Goal: Task Accomplishment & Management: Use online tool/utility

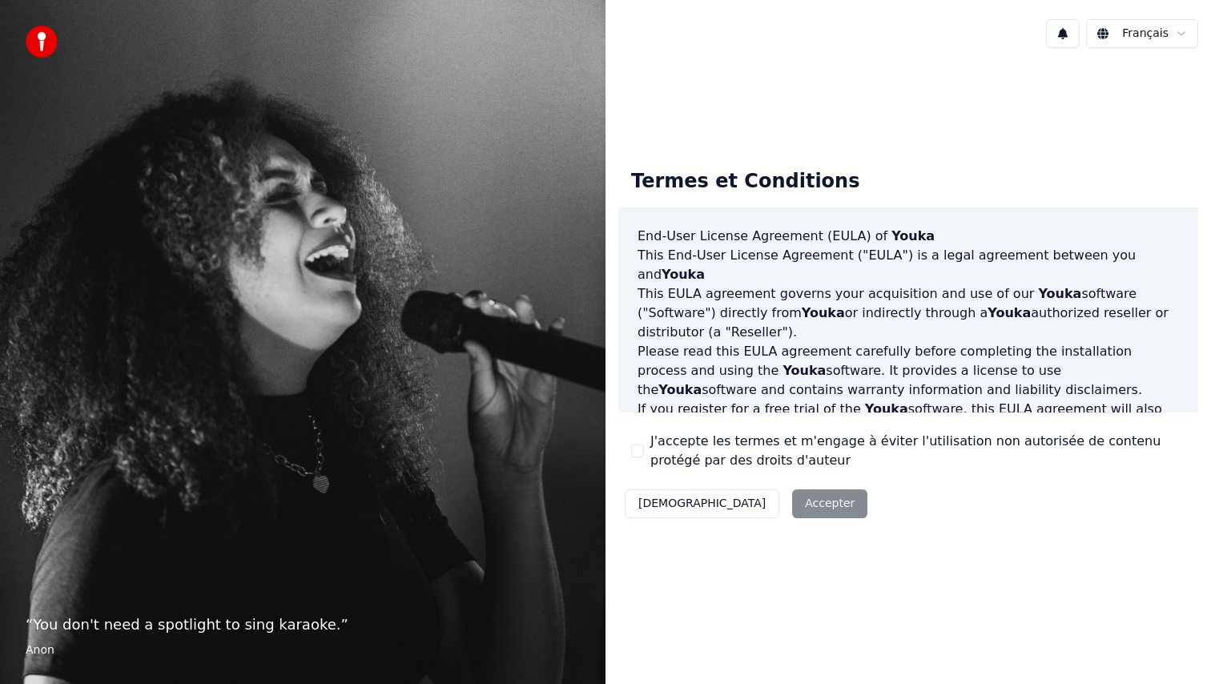
click at [672, 446] on label "J'accepte les termes et m'engage à éviter l'utilisation non autorisée de conten…" at bounding box center [917, 451] width 535 height 38
click at [644, 446] on button "J'accepte les termes et m'engage à éviter l'utilisation non autorisée de conten…" at bounding box center [637, 450] width 13 height 13
click at [792, 494] on button "Accepter" at bounding box center [829, 503] width 75 height 29
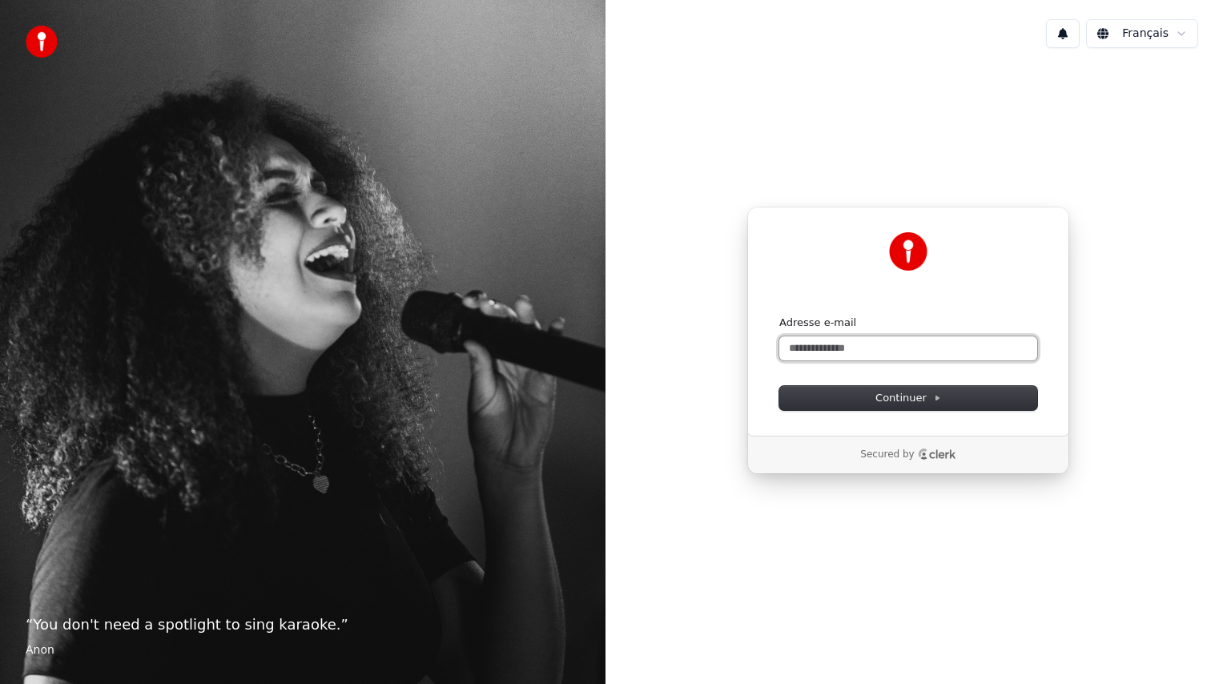
click at [820, 355] on input "Adresse e-mail" at bounding box center [908, 348] width 258 height 24
click at [925, 406] on button "Continuer" at bounding box center [908, 398] width 258 height 24
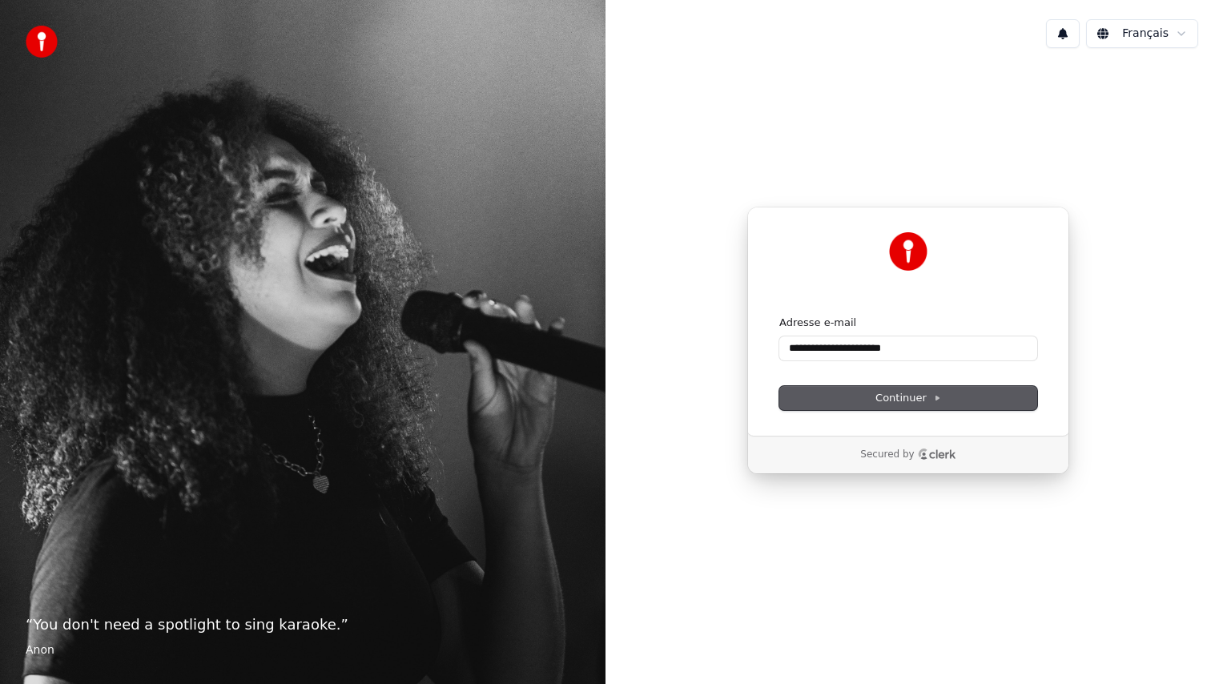
type input "**********"
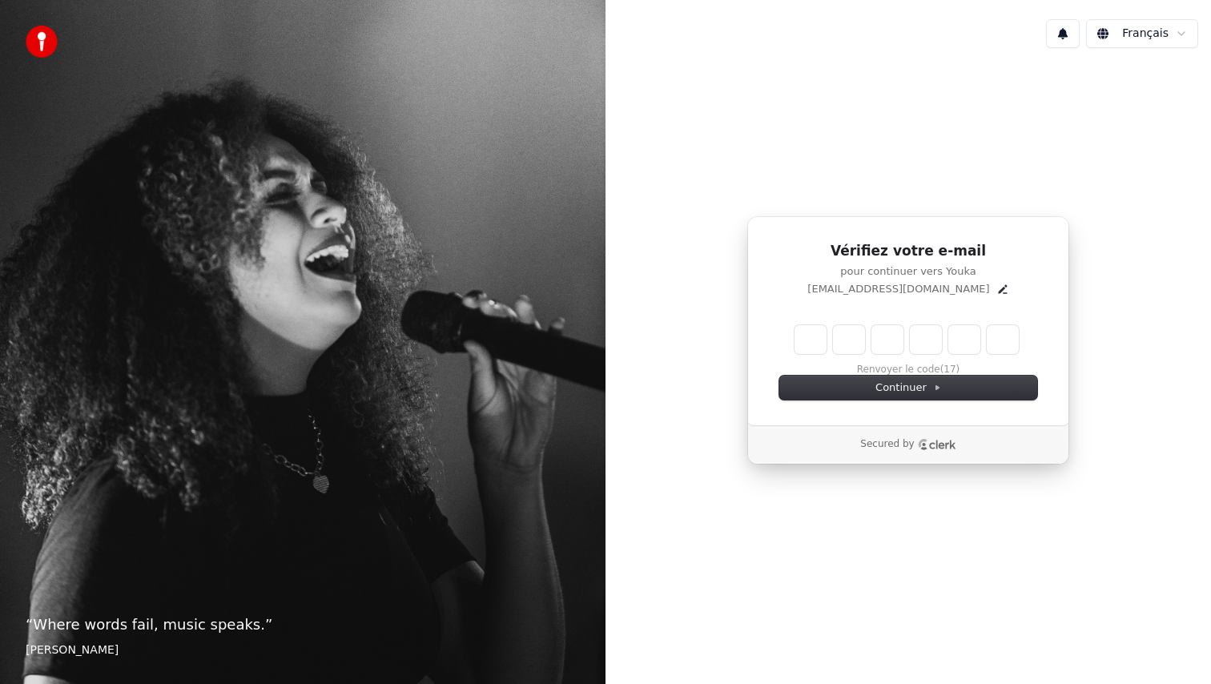
type input "******"
type input "*"
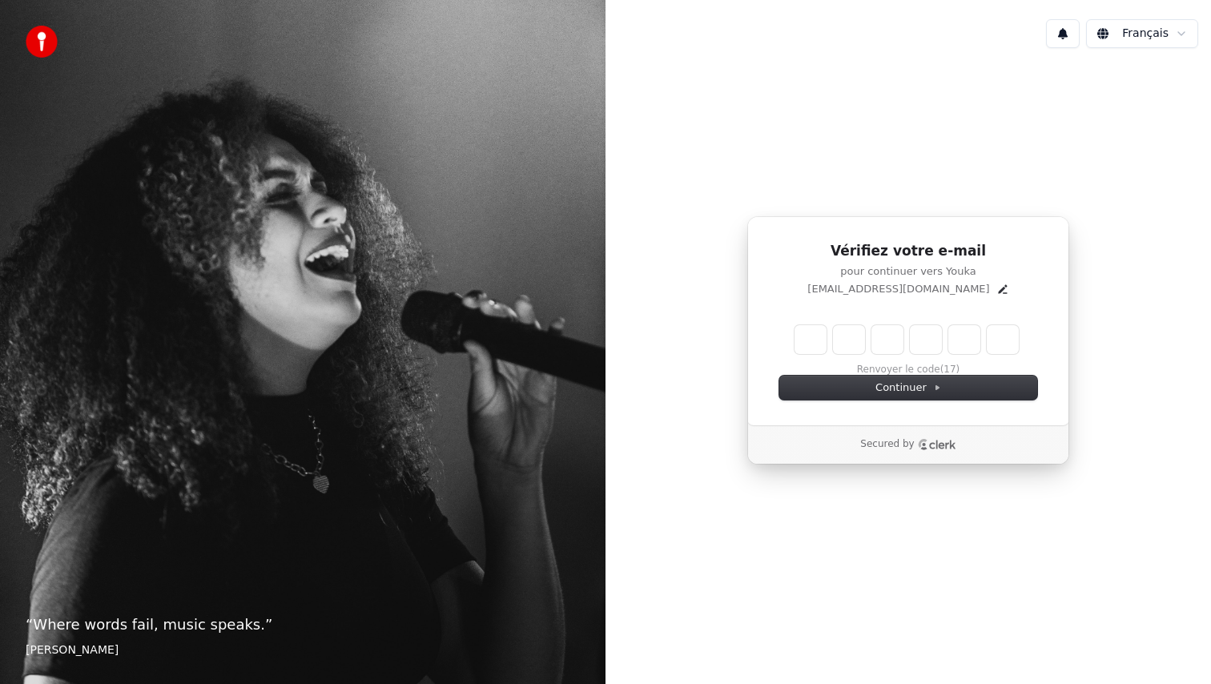
type input "*"
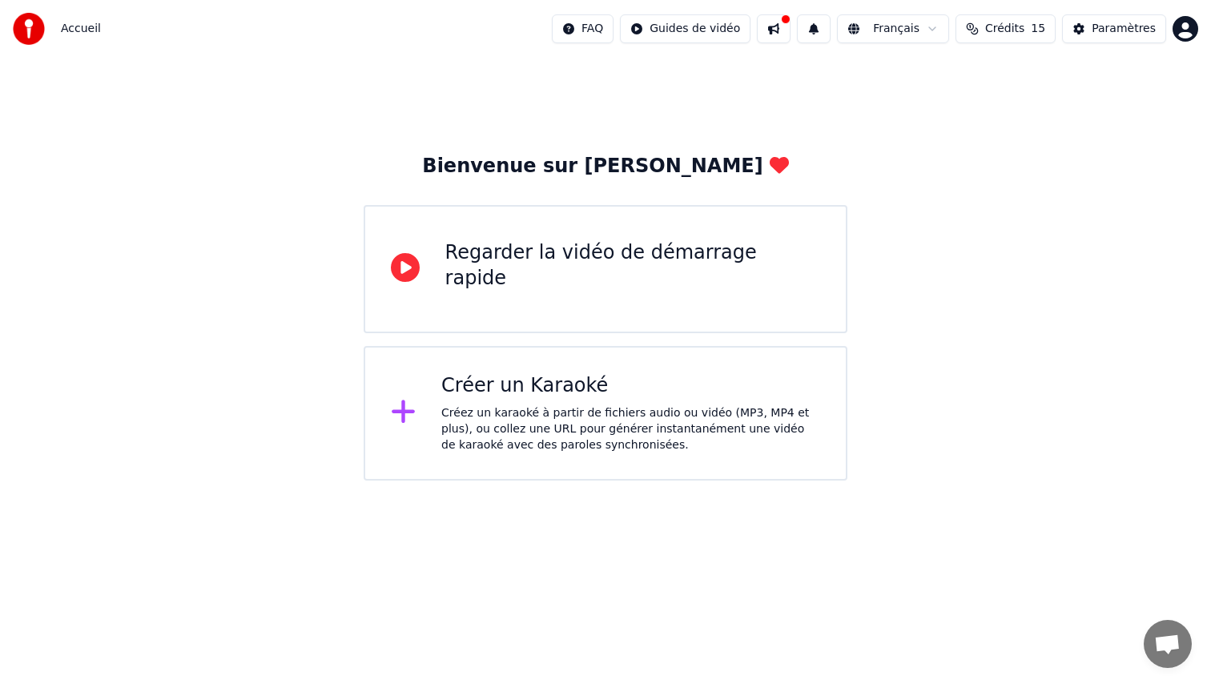
click at [553, 404] on div "Créer un Karaoké Créez un karaoké à partir de fichiers audio ou vidéo (MP3, MP4…" at bounding box center [630, 413] width 379 height 80
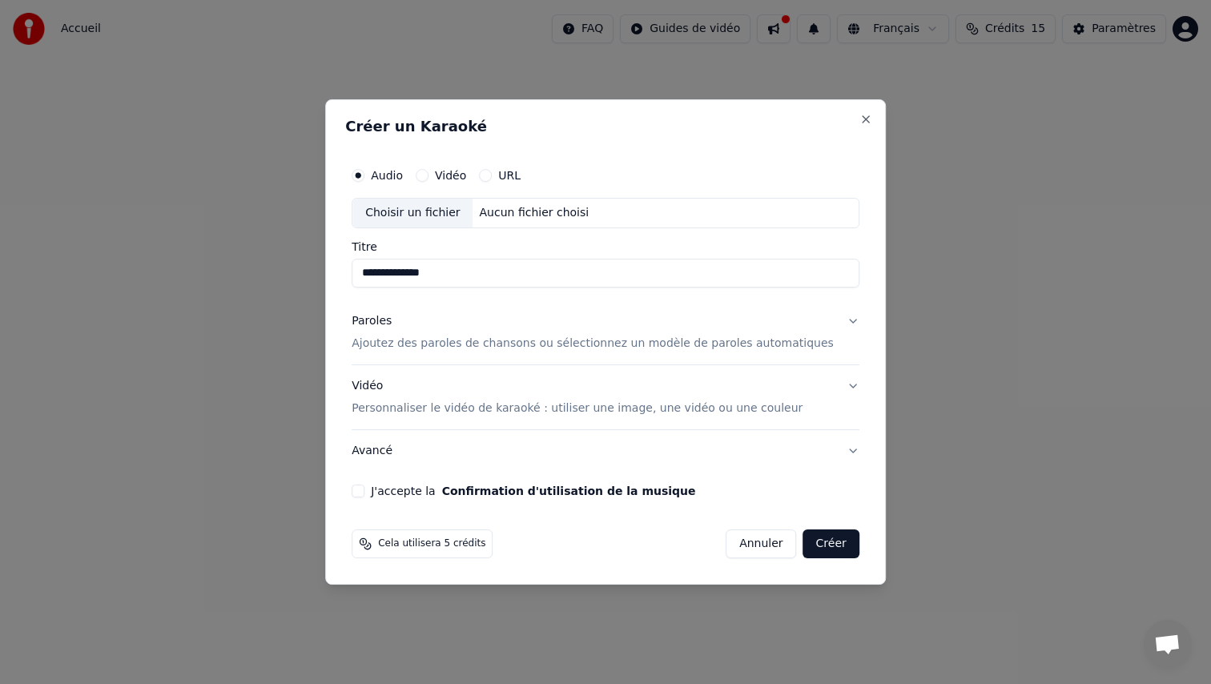
type input "**********"
click at [457, 175] on label "Vidéo" at bounding box center [450, 175] width 31 height 11
click at [428, 175] on button "Vidéo" at bounding box center [422, 175] width 13 height 13
click at [533, 346] on p "Ajoutez des paroles de chansons ou sélectionnez un modèle de paroles automatiqu…" at bounding box center [593, 344] width 482 height 16
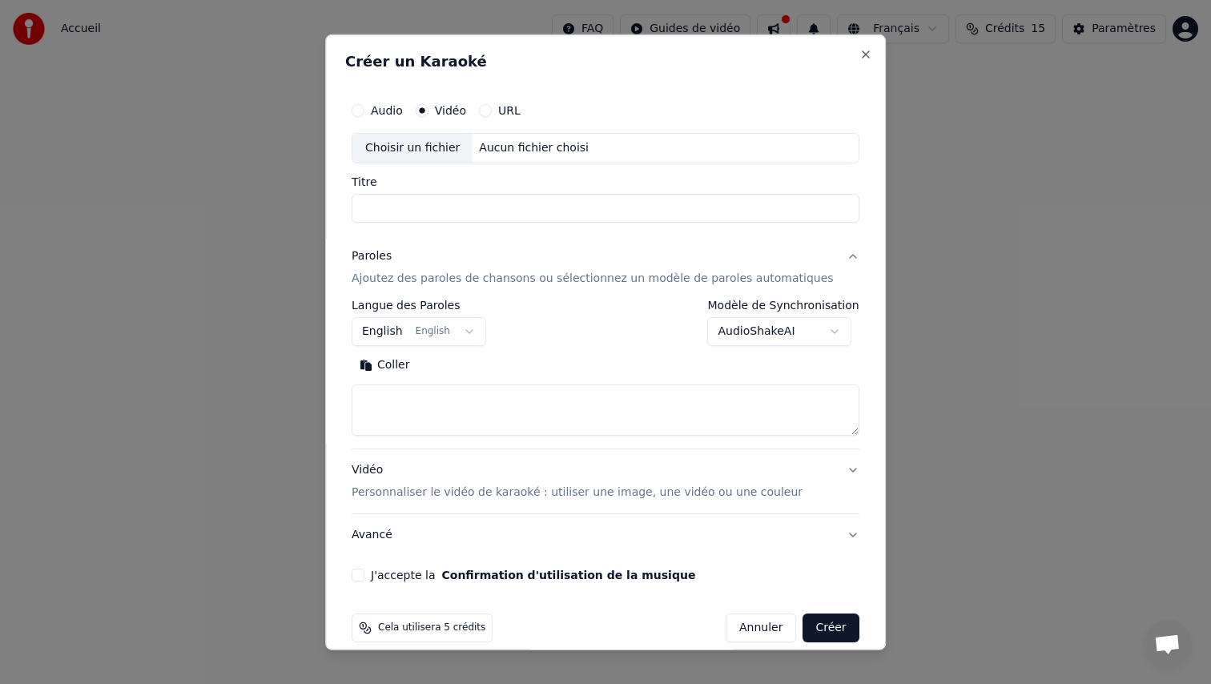
click at [515, 398] on textarea at bounding box center [606, 409] width 508 height 51
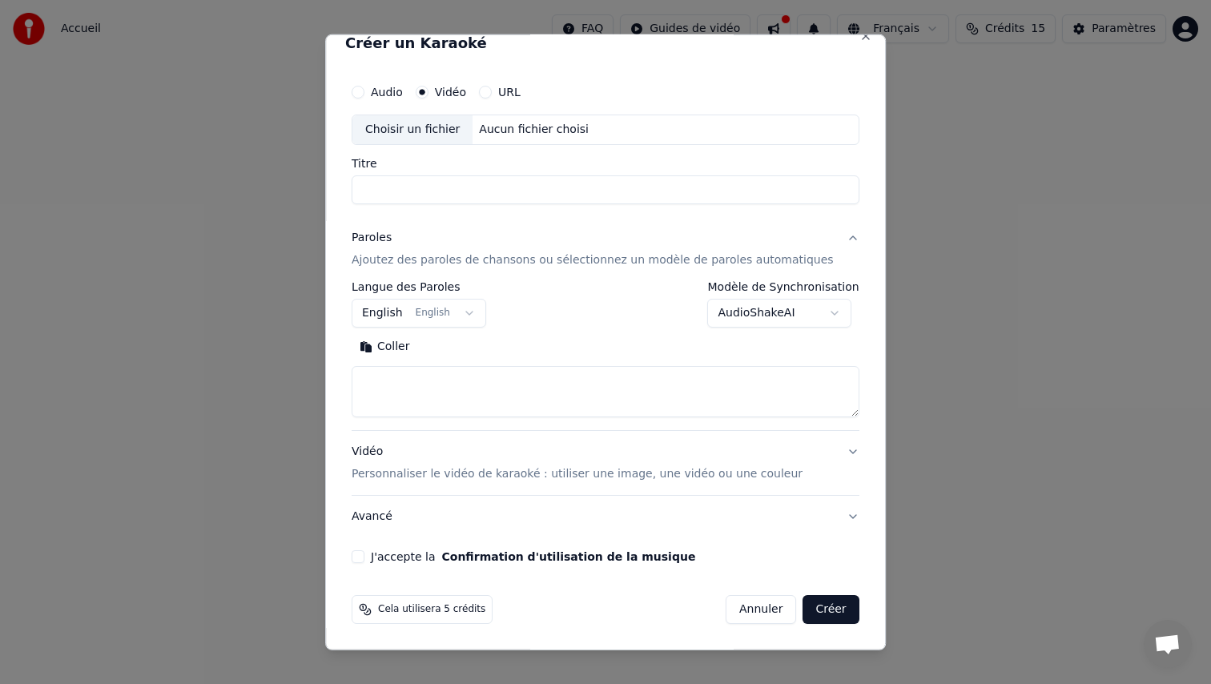
click at [472, 312] on button "English English" at bounding box center [419, 313] width 135 height 29
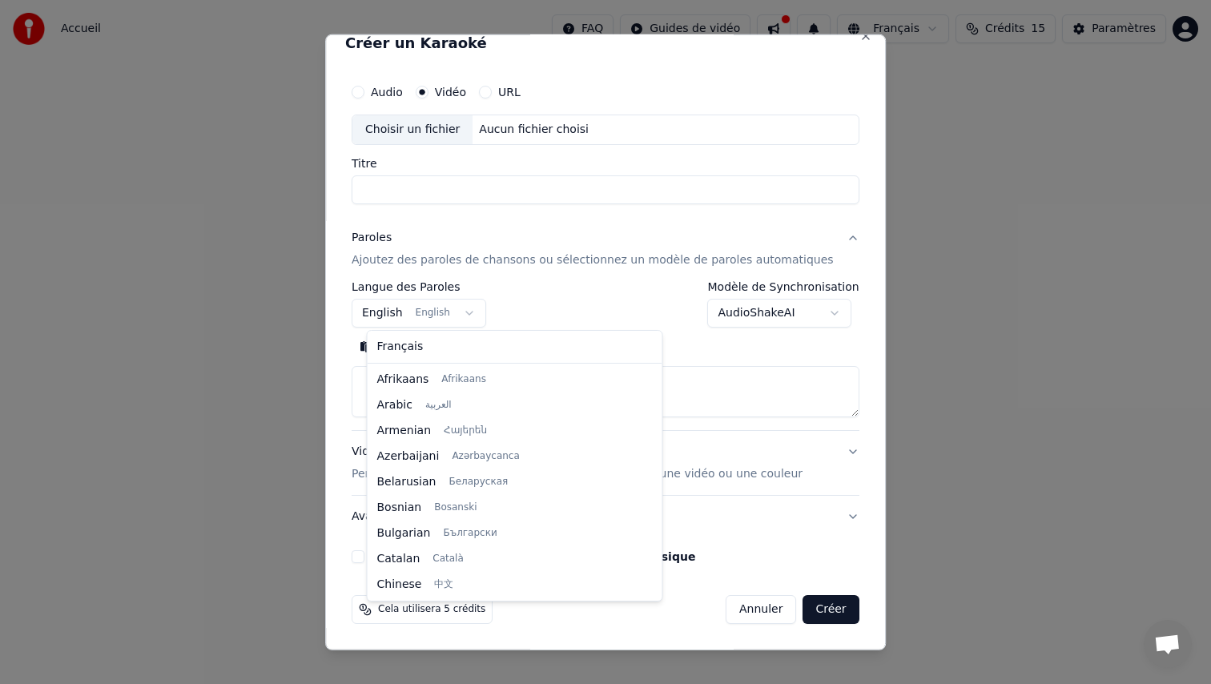
scroll to position [128, 0]
select select "**"
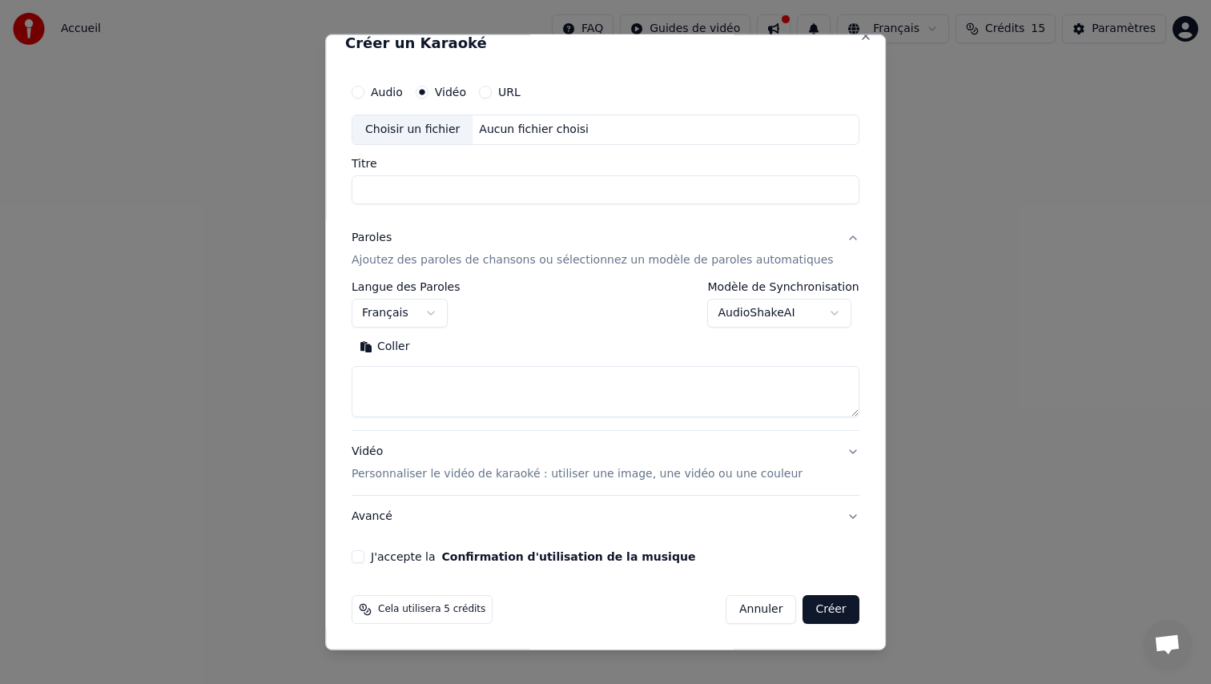
click at [418, 380] on textarea at bounding box center [606, 391] width 508 height 51
type textarea "**********"
click at [377, 548] on div "**********" at bounding box center [605, 320] width 520 height 500
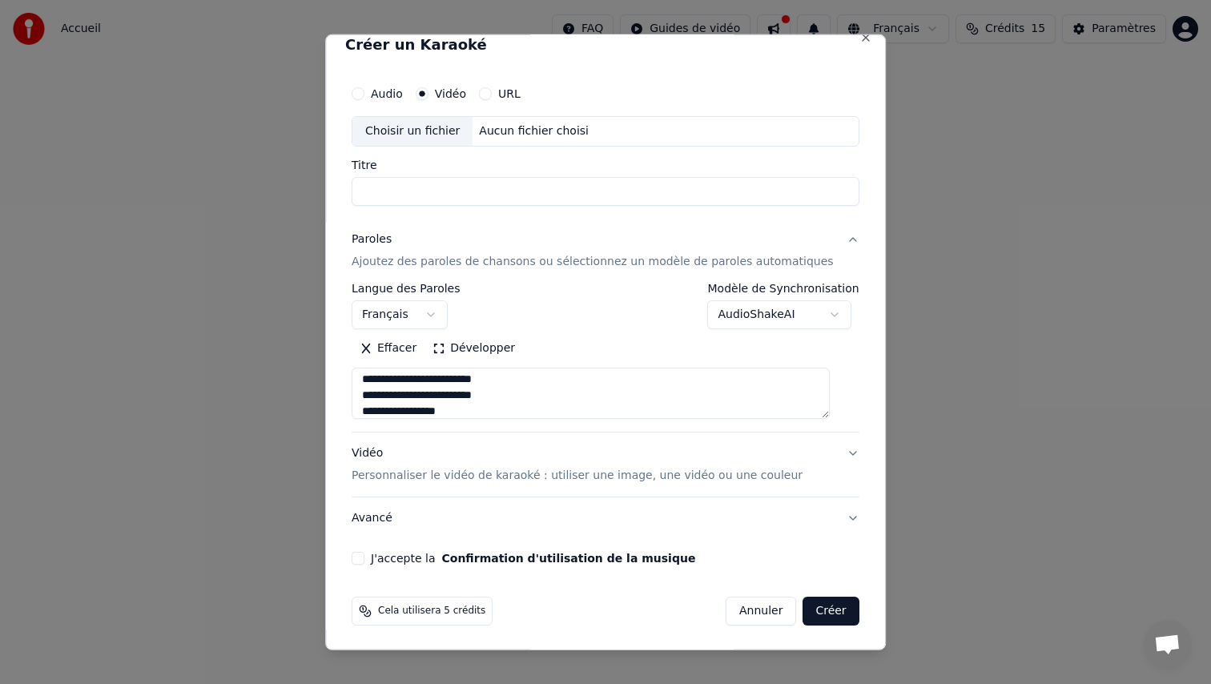
click at [364, 557] on button "J'accepte la Confirmation d'utilisation de la musique" at bounding box center [358, 558] width 13 height 13
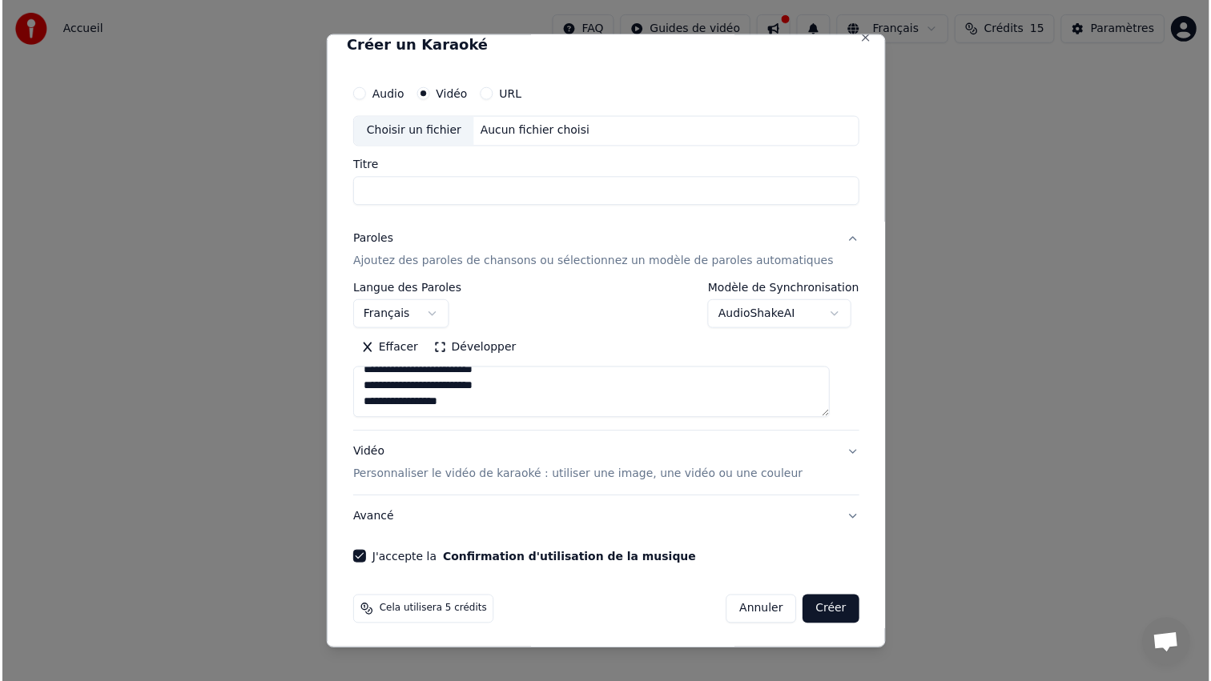
scroll to position [0, 0]
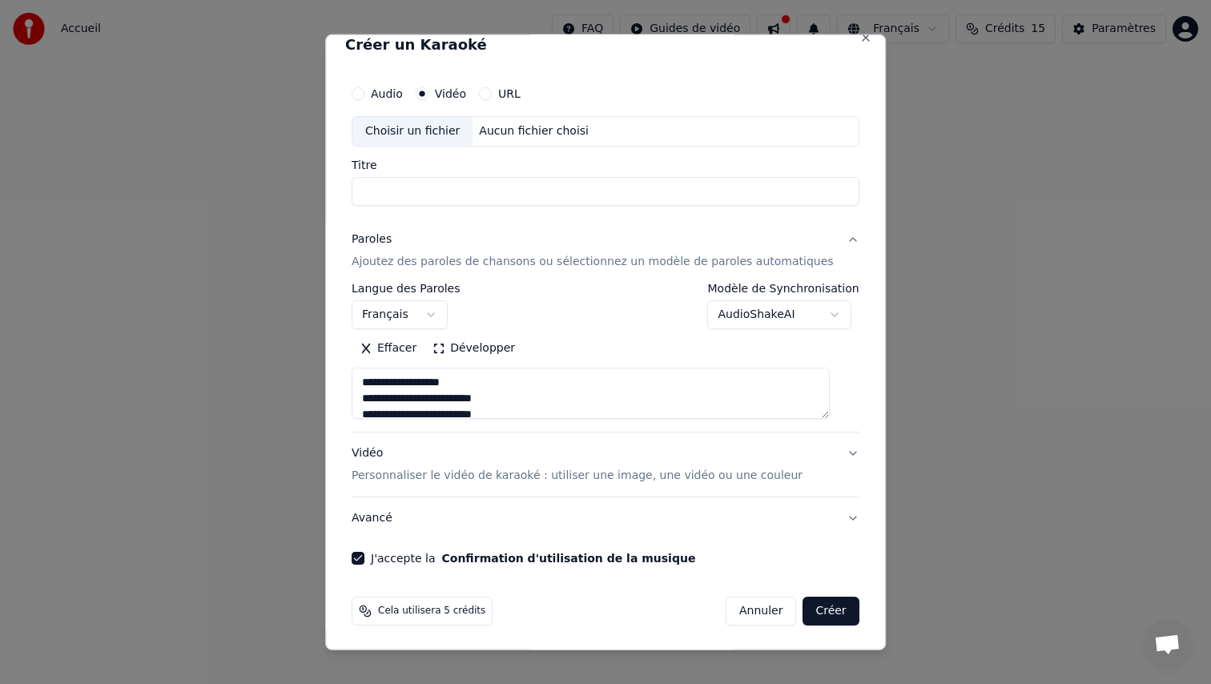
click at [510, 191] on input "Titre" at bounding box center [606, 191] width 508 height 29
click at [437, 133] on div "Choisir un fichier" at bounding box center [412, 131] width 120 height 29
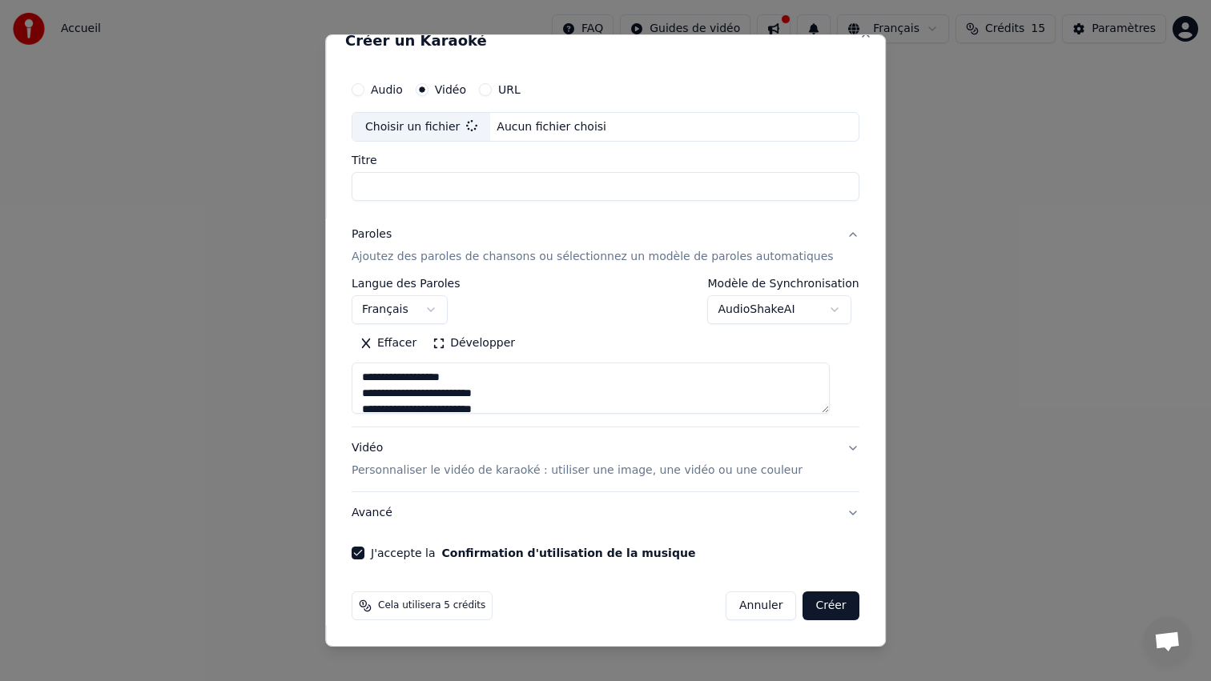
type input "**********"
click at [814, 601] on button "Créer" at bounding box center [831, 606] width 56 height 29
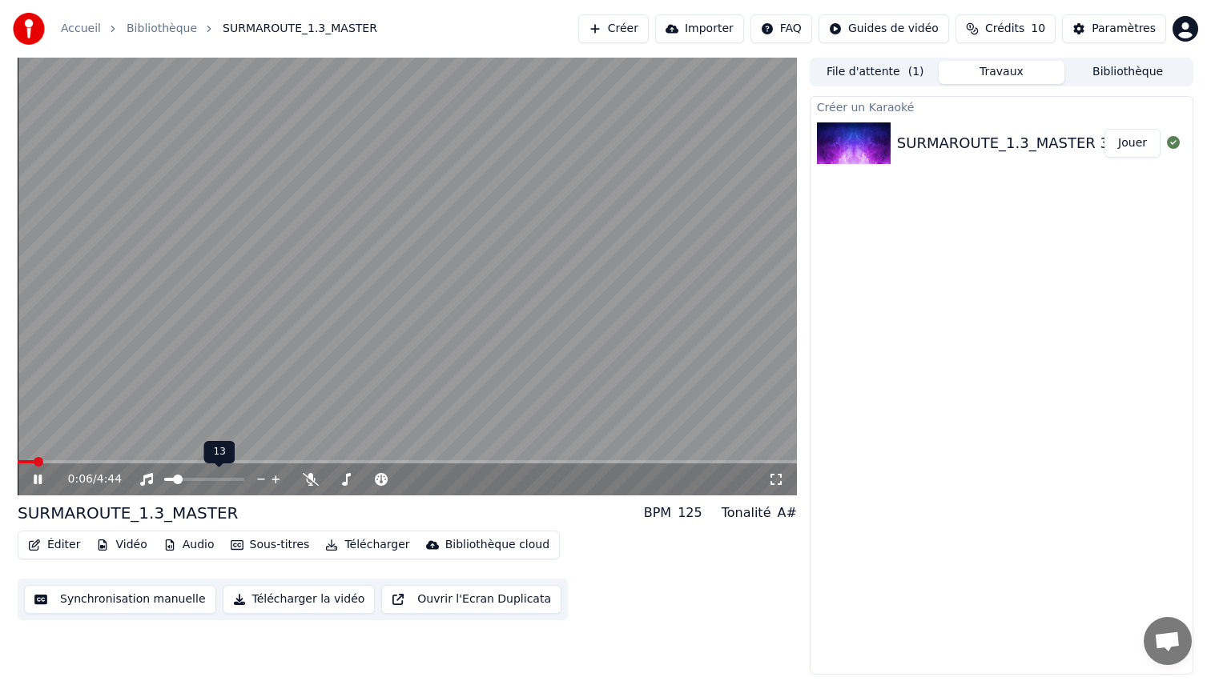
click at [174, 479] on span at bounding box center [169, 479] width 10 height 3
click at [59, 460] on span at bounding box center [407, 461] width 779 height 3
click at [213, 392] on video at bounding box center [407, 277] width 779 height 438
click at [152, 22] on link "Bibliothèque" at bounding box center [162, 29] width 70 height 16
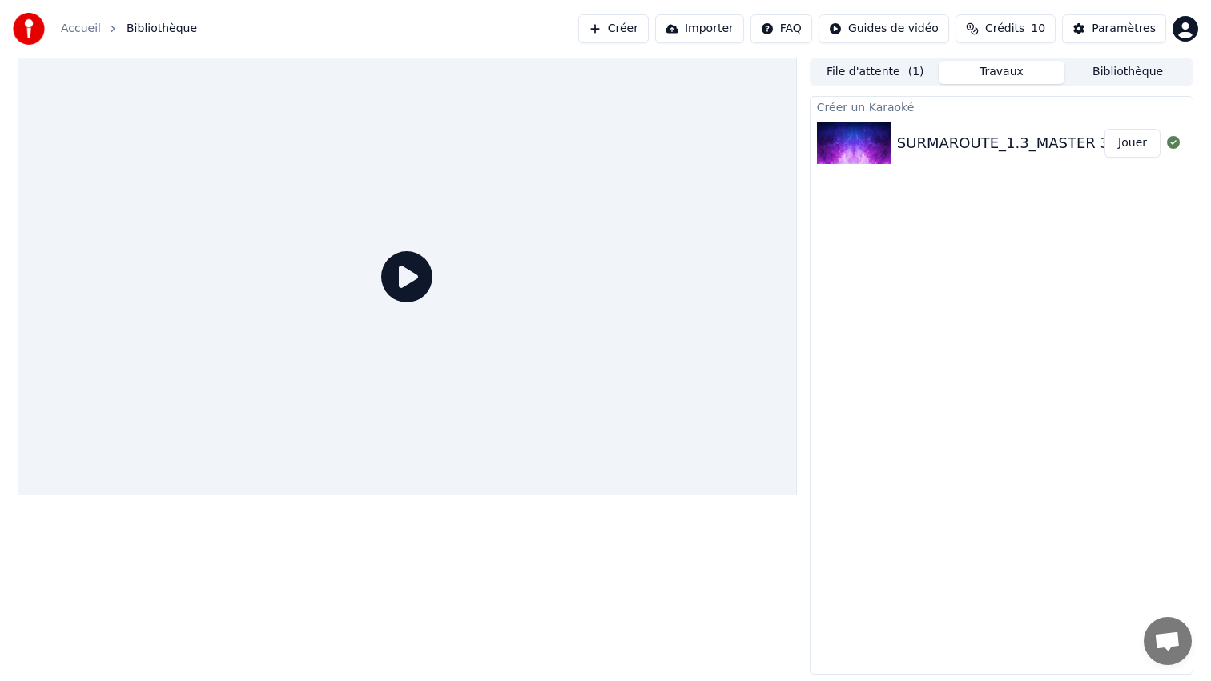
click at [85, 26] on link "Accueil" at bounding box center [81, 29] width 40 height 16
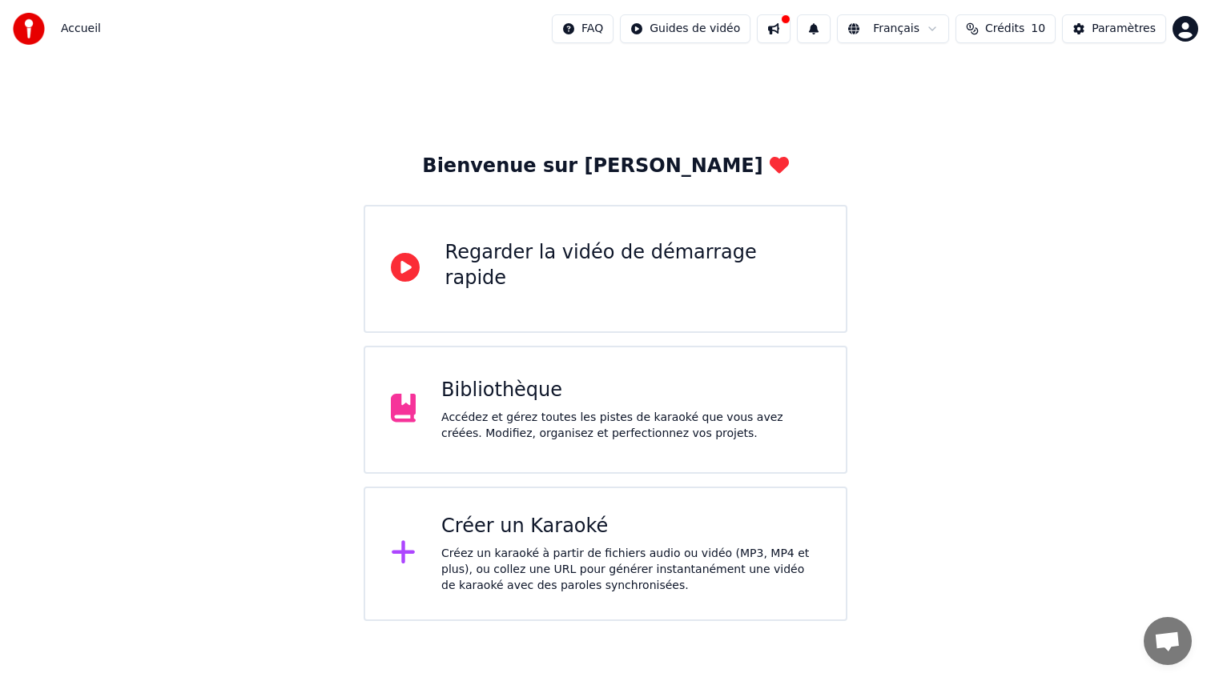
click at [510, 559] on div "Créez un karaoké à partir de fichiers audio ou vidéo (MP3, MP4 et plus), ou col…" at bounding box center [630, 570] width 379 height 48
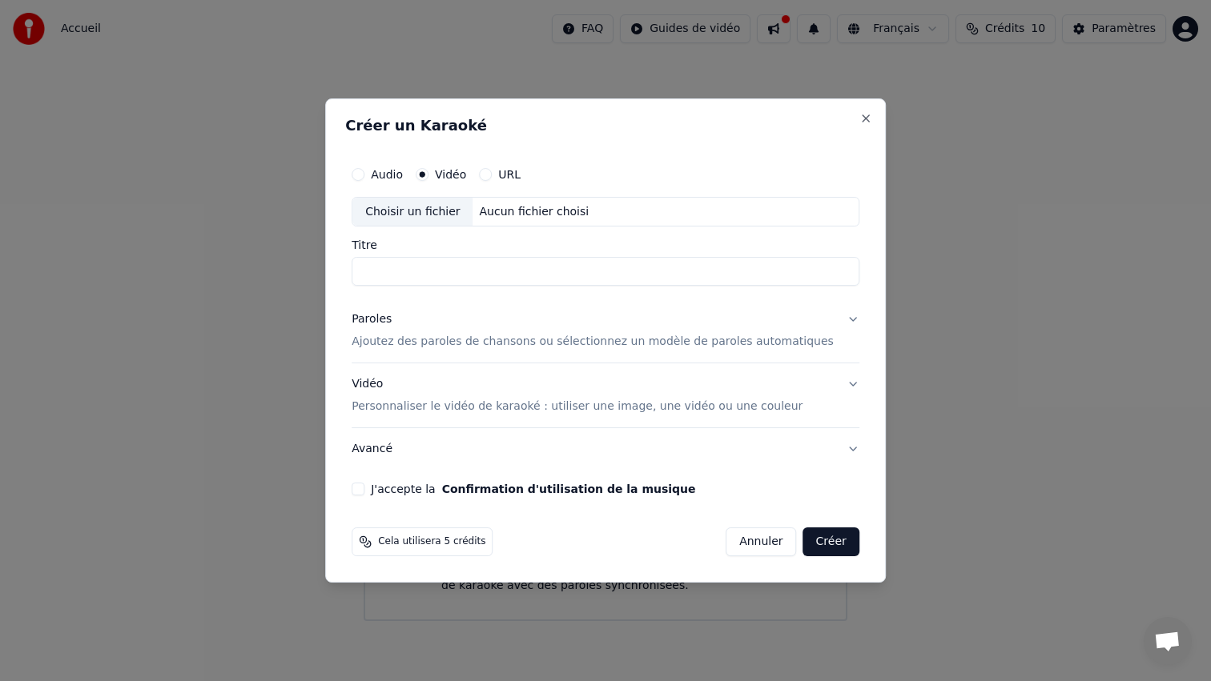
click at [444, 217] on div "Choisir un fichier" at bounding box center [412, 212] width 120 height 29
click at [451, 267] on input "Titre" at bounding box center [606, 272] width 508 height 29
type input "**********"
click at [504, 348] on p "Ajoutez des paroles de chansons ou sélectionnez un modèle de paroles automatiqu…" at bounding box center [593, 343] width 482 height 16
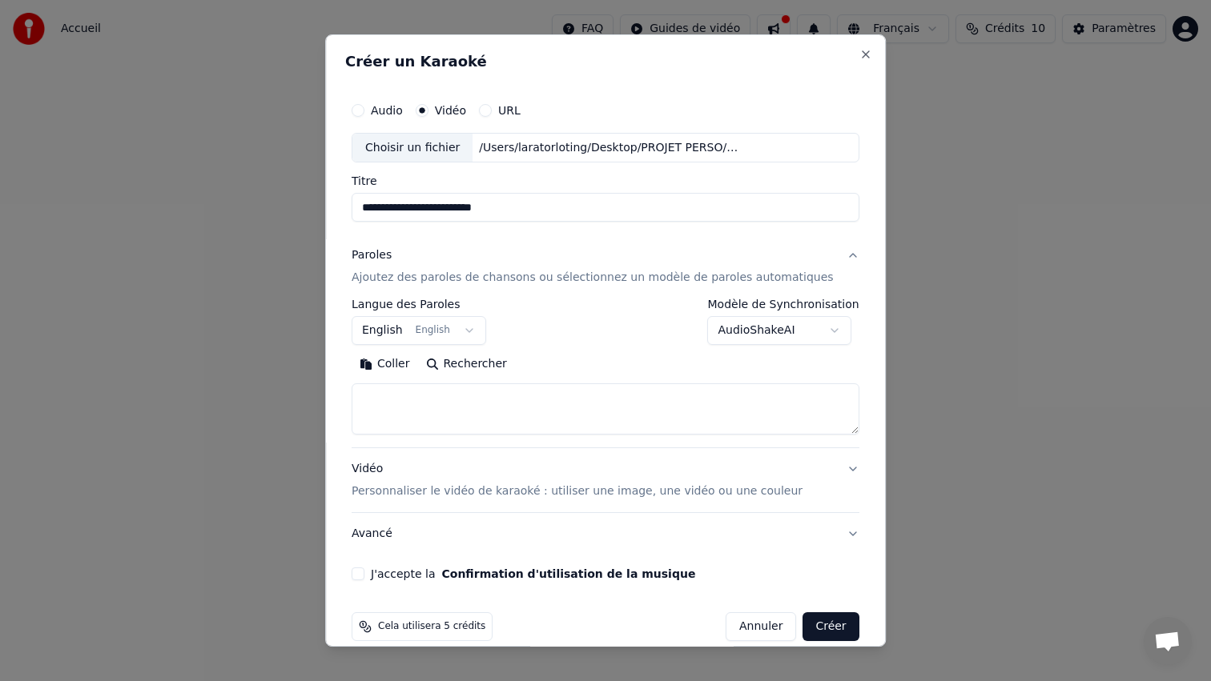
click at [408, 393] on textarea at bounding box center [606, 409] width 508 height 51
paste textarea "**********"
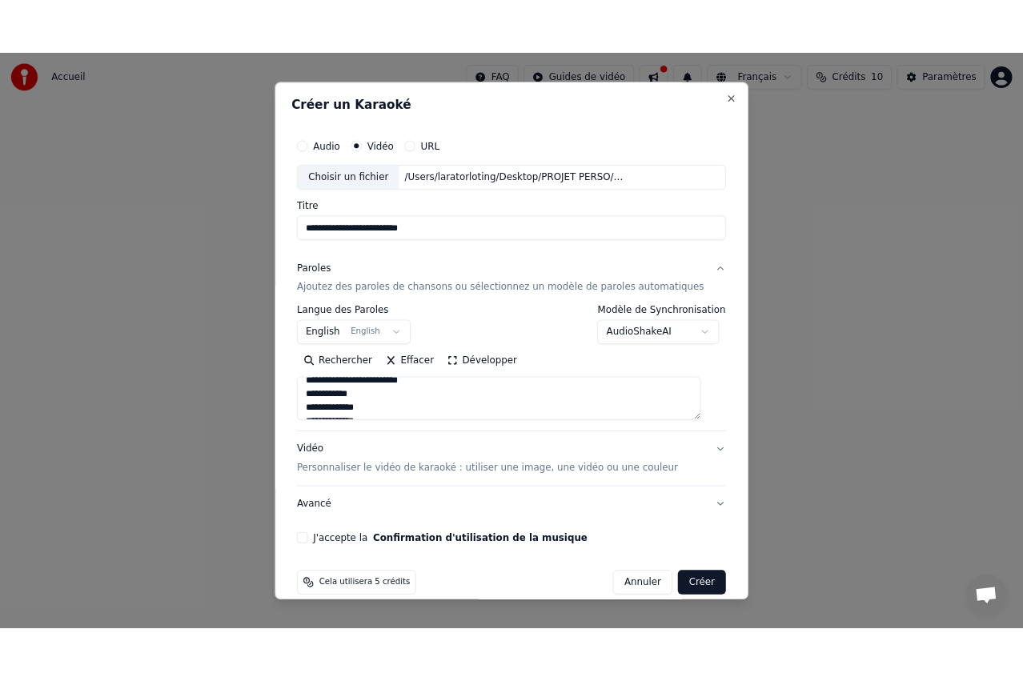
scroll to position [21, 0]
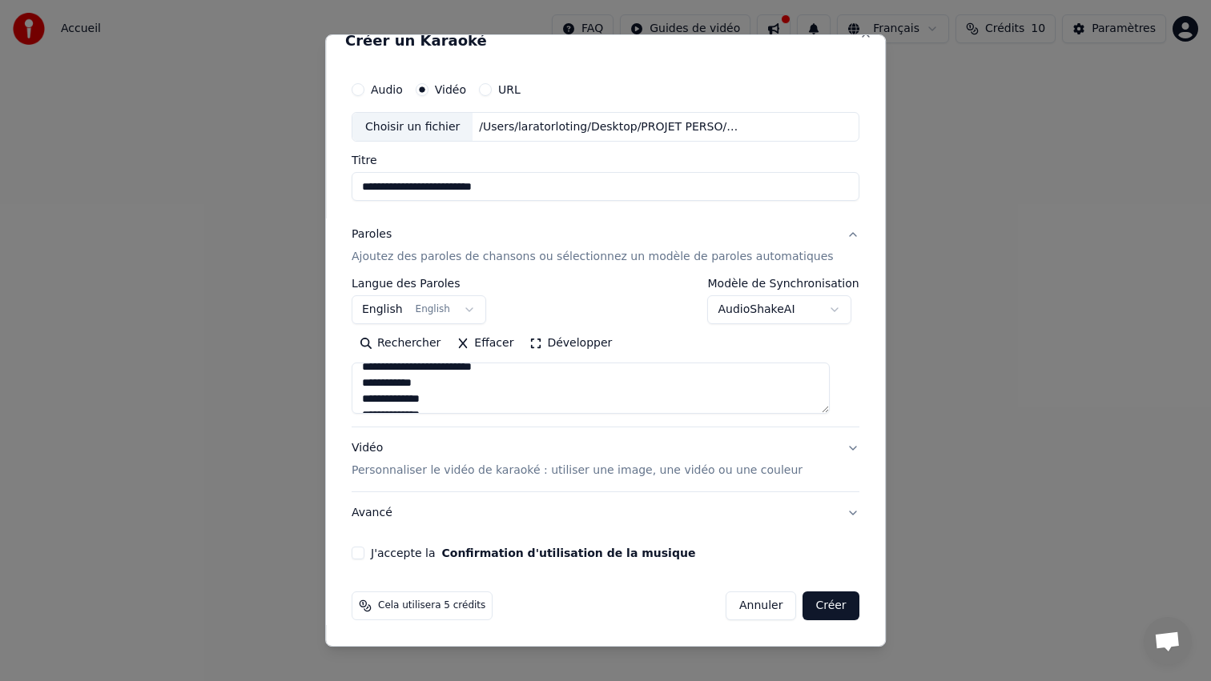
type textarea "**********"
click at [364, 553] on button "J'accepte la Confirmation d'utilisation de la musique" at bounding box center [358, 553] width 13 height 13
click at [829, 605] on button "Créer" at bounding box center [831, 606] width 56 height 29
select select "**"
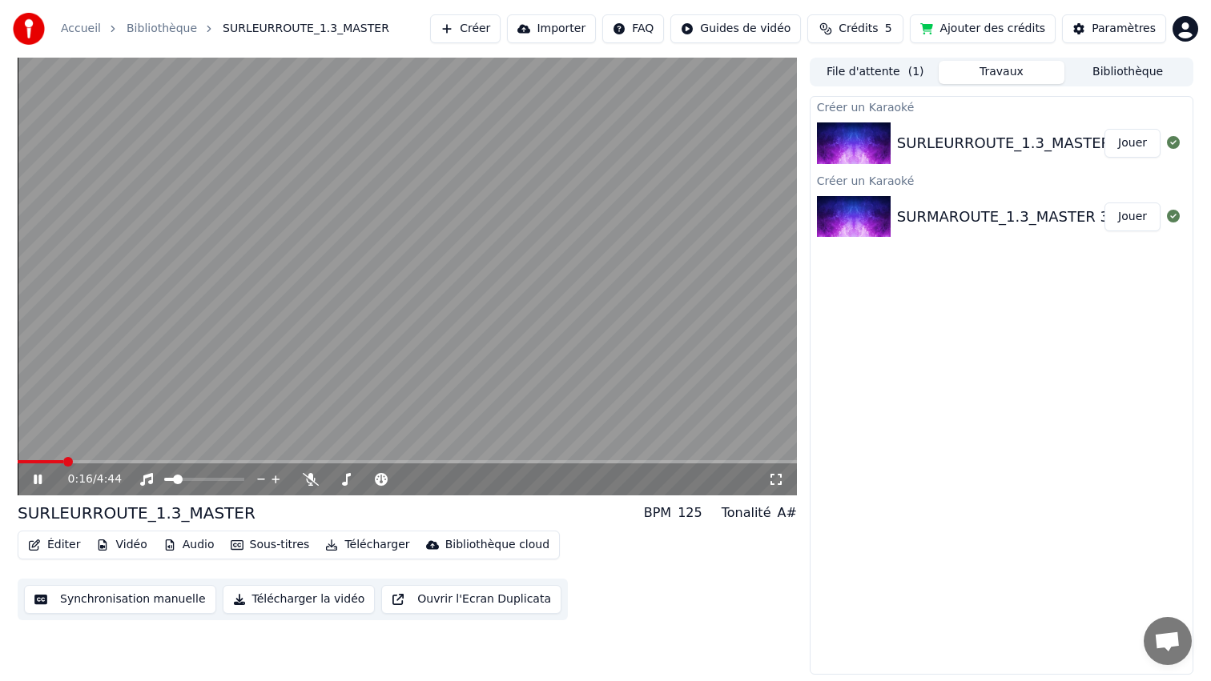
click at [693, 379] on video at bounding box center [407, 277] width 779 height 438
click at [737, 332] on video at bounding box center [407, 277] width 779 height 438
click at [34, 486] on div "0:30 / 4:44" at bounding box center [407, 480] width 766 height 16
click at [34, 484] on icon at bounding box center [38, 480] width 8 height 10
click at [243, 599] on button "Télécharger la vidéo" at bounding box center [299, 599] width 153 height 29
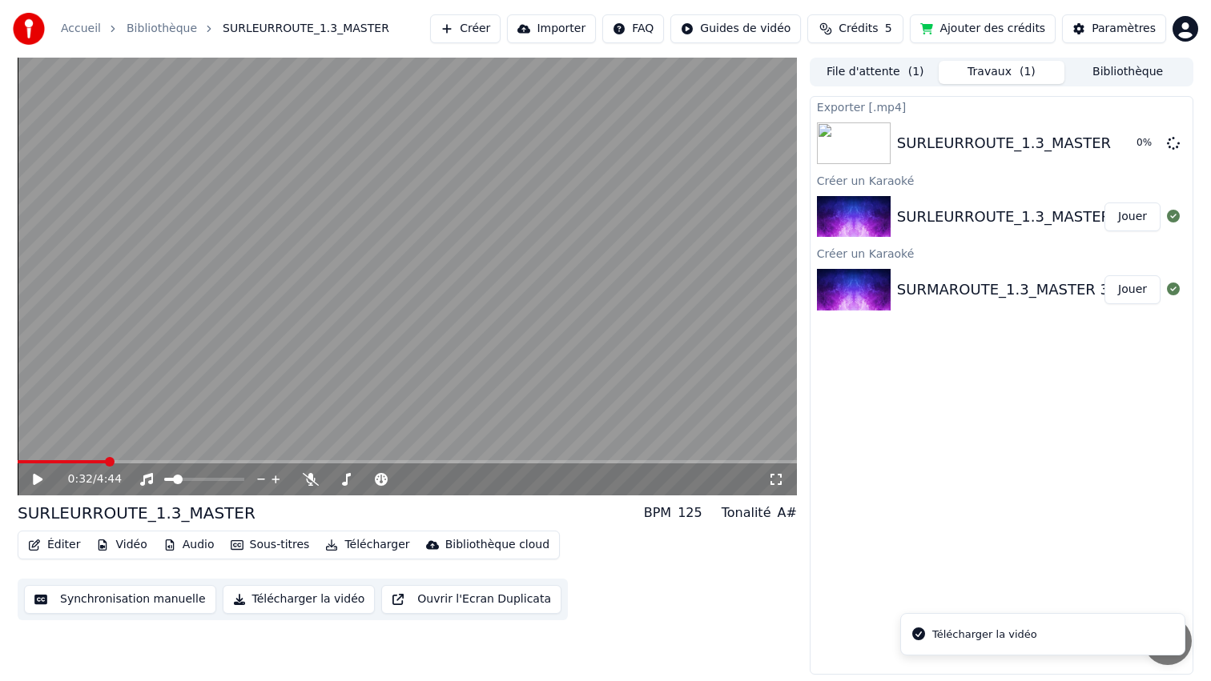
click at [1121, 223] on button "Jouer" at bounding box center [1132, 217] width 56 height 29
click at [247, 460] on video at bounding box center [407, 277] width 779 height 438
click at [216, 460] on span at bounding box center [407, 461] width 779 height 3
click at [42, 489] on div "1:12 / 4:44" at bounding box center [407, 480] width 779 height 32
click at [38, 481] on icon at bounding box center [38, 479] width 10 height 11
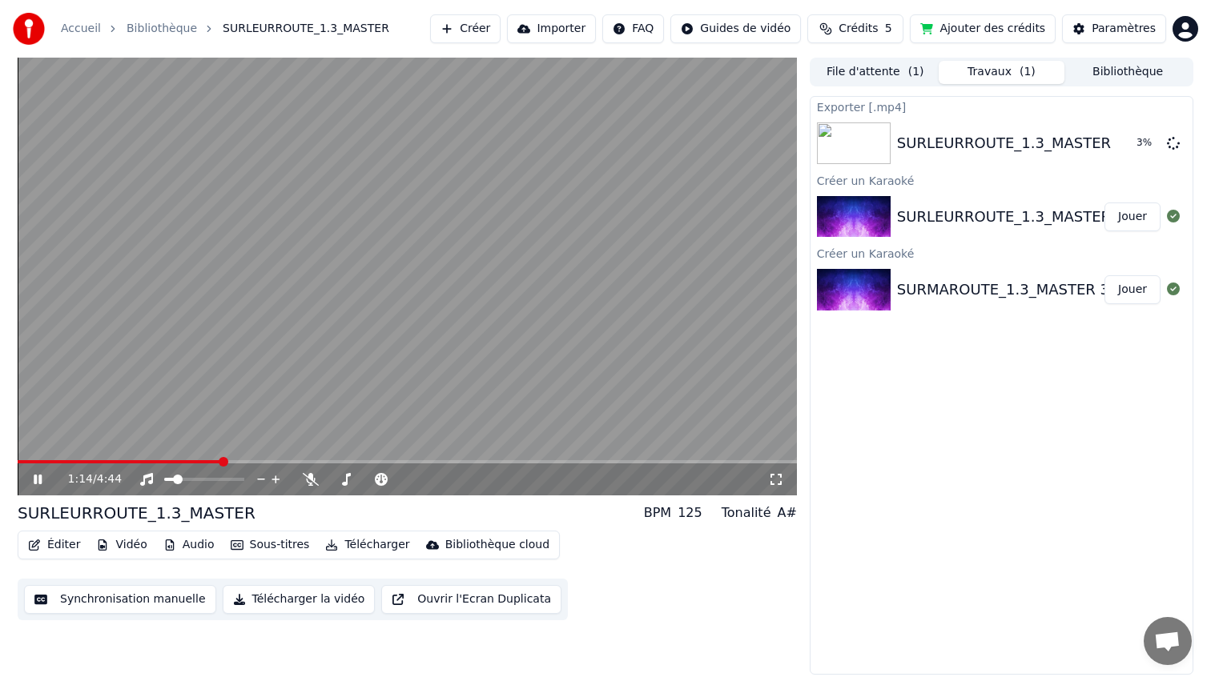
click at [39, 480] on icon at bounding box center [38, 480] width 8 height 10
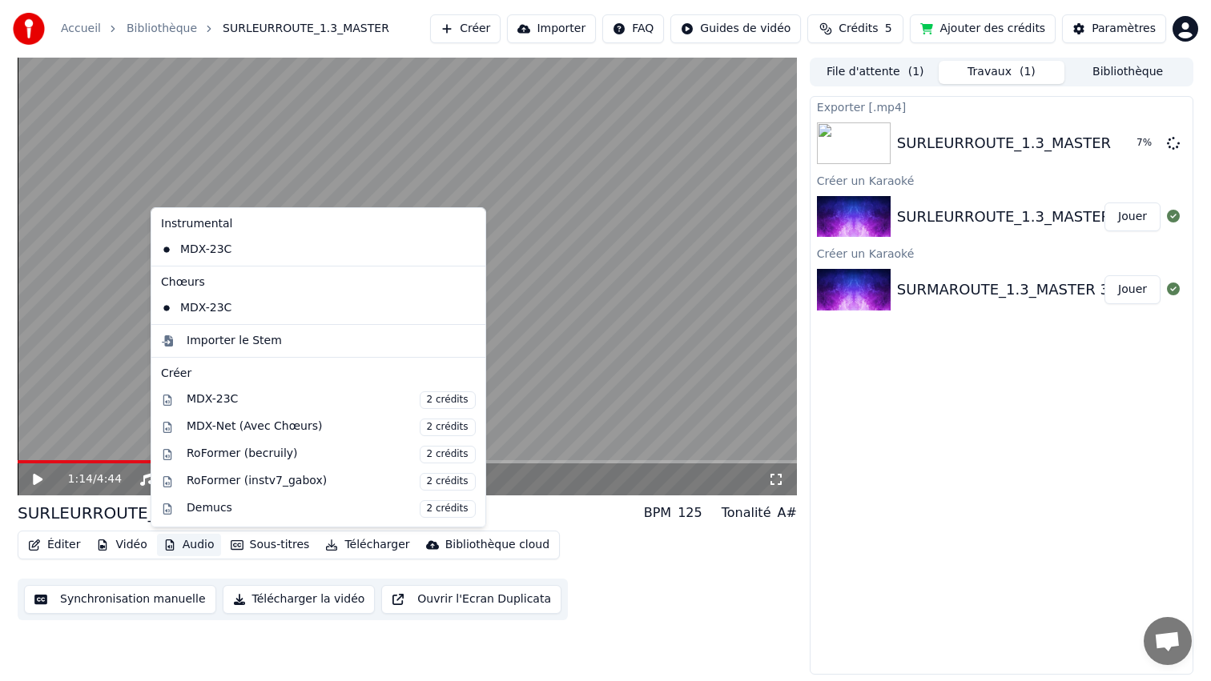
click at [191, 541] on button "Audio" at bounding box center [189, 545] width 64 height 22
click at [276, 345] on div "Importer le Stem" at bounding box center [331, 341] width 289 height 16
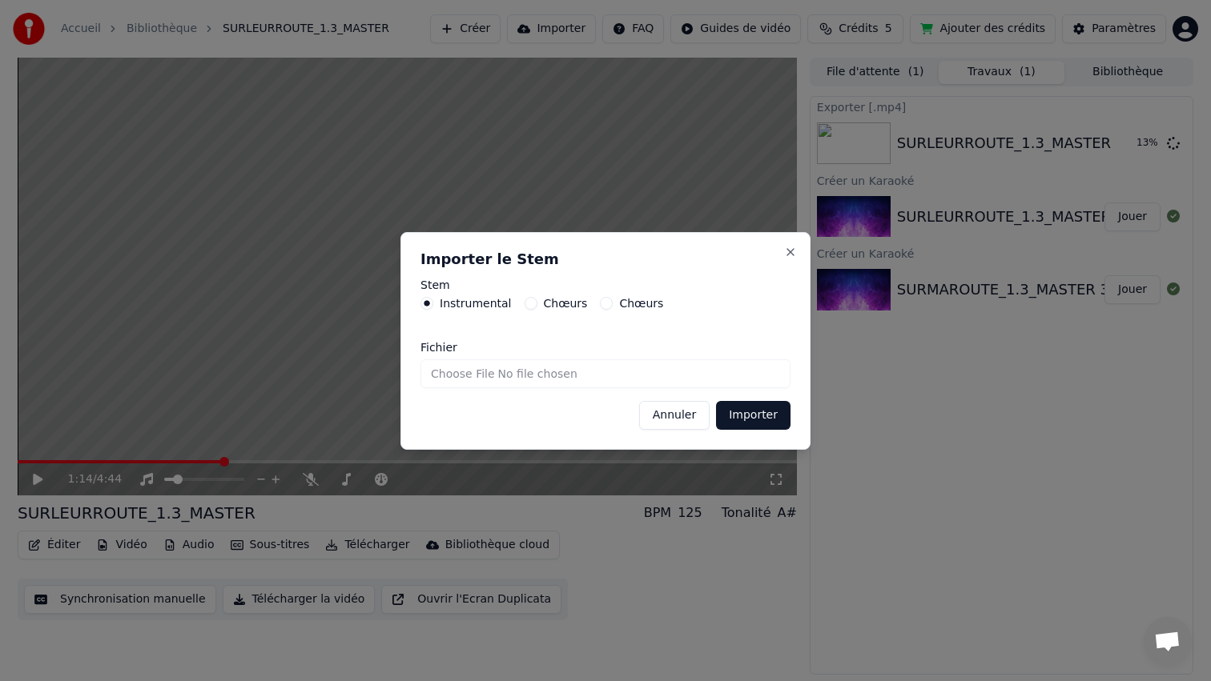
click at [635, 380] on input "Fichier" at bounding box center [605, 374] width 370 height 29
click at [696, 413] on button "Annuler" at bounding box center [674, 415] width 70 height 29
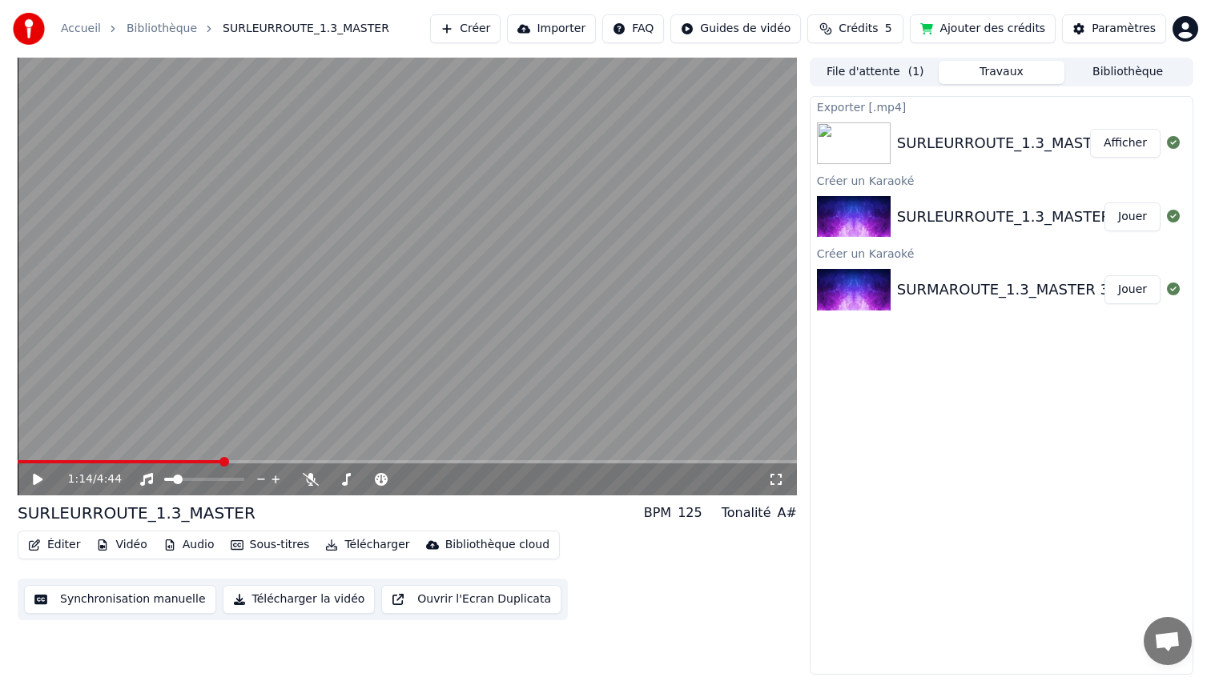
click at [356, 545] on button "Télécharger" at bounding box center [367, 545] width 97 height 22
click at [356, 544] on button "Télécharger" at bounding box center [367, 545] width 97 height 22
click at [571, 33] on button "Importer" at bounding box center [551, 28] width 89 height 29
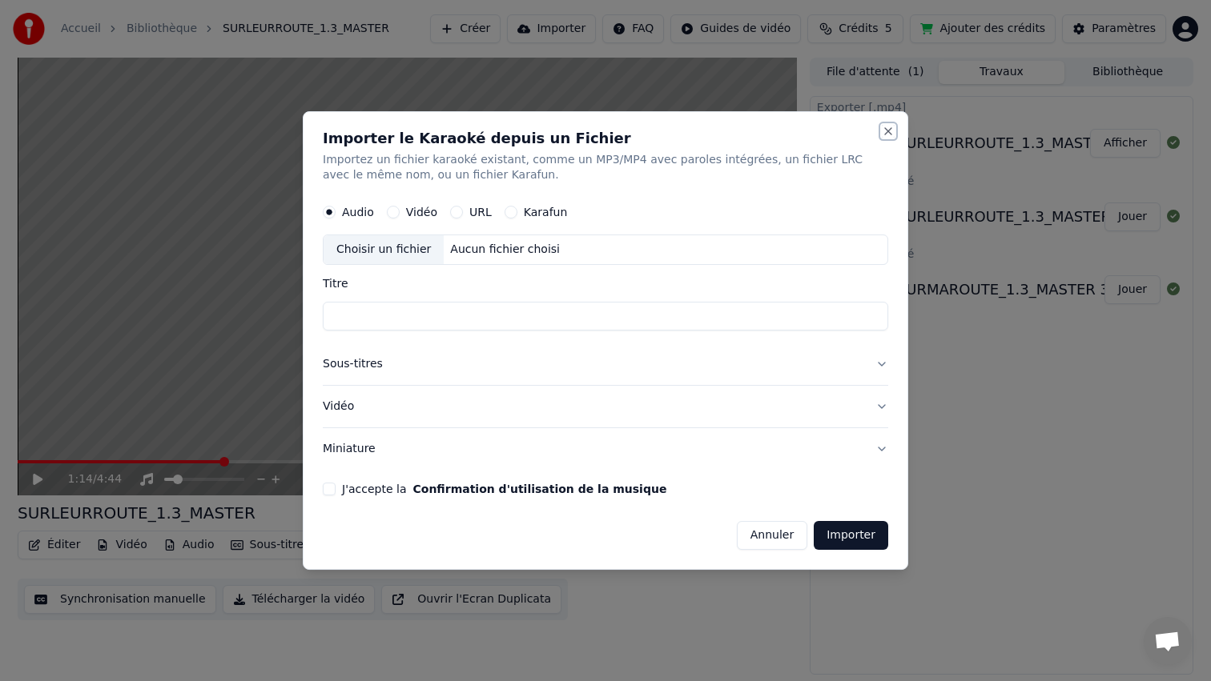
click at [890, 126] on button "Close" at bounding box center [888, 131] width 13 height 13
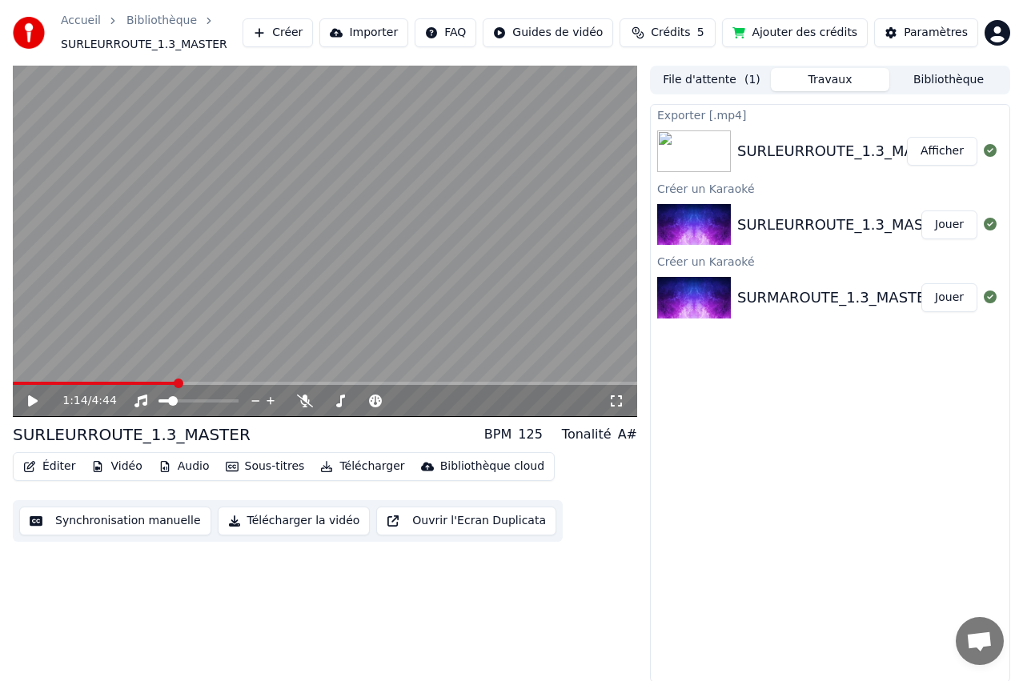
click at [295, 530] on button "Télécharger la vidéo" at bounding box center [294, 521] width 153 height 29
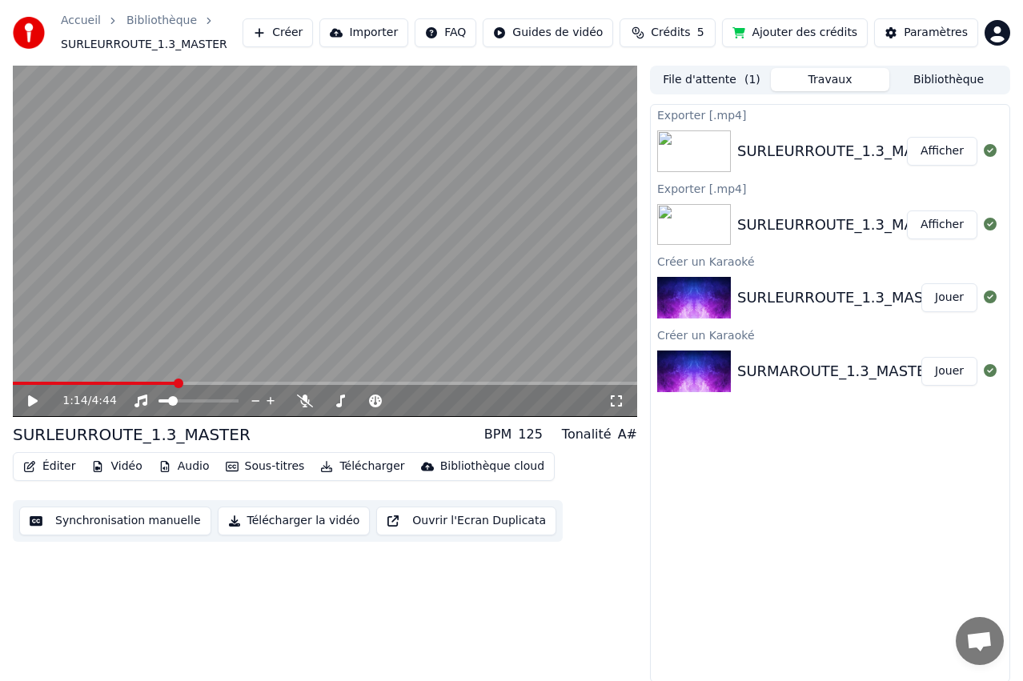
click at [728, 85] on button "File d'attente ( 1 )" at bounding box center [712, 79] width 119 height 23
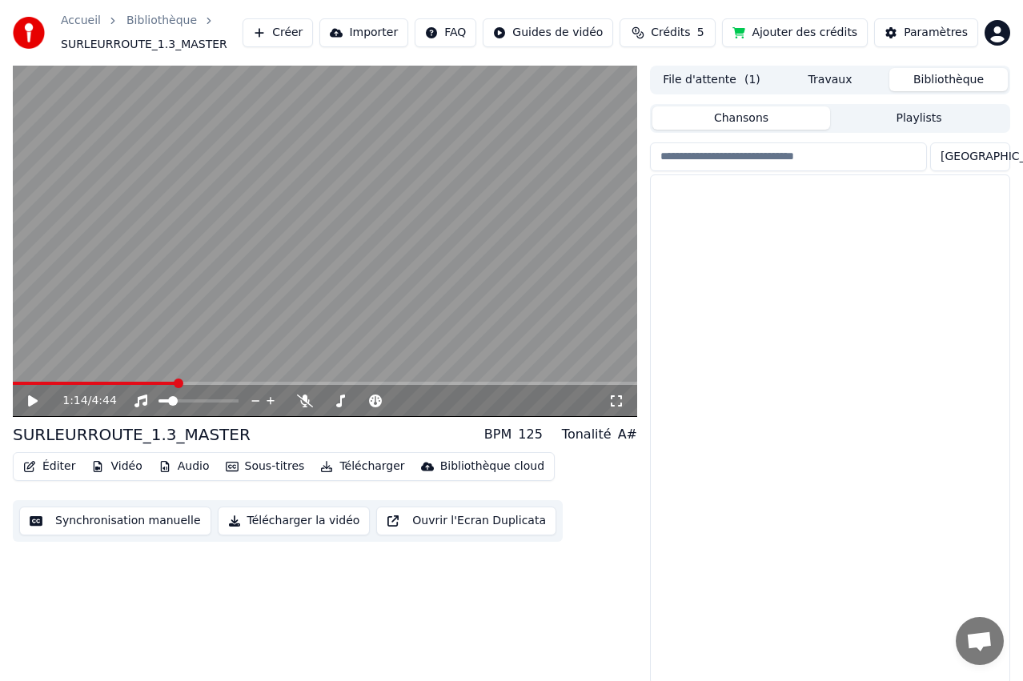
click at [960, 81] on button "Bibliothèque" at bounding box center [949, 79] width 119 height 23
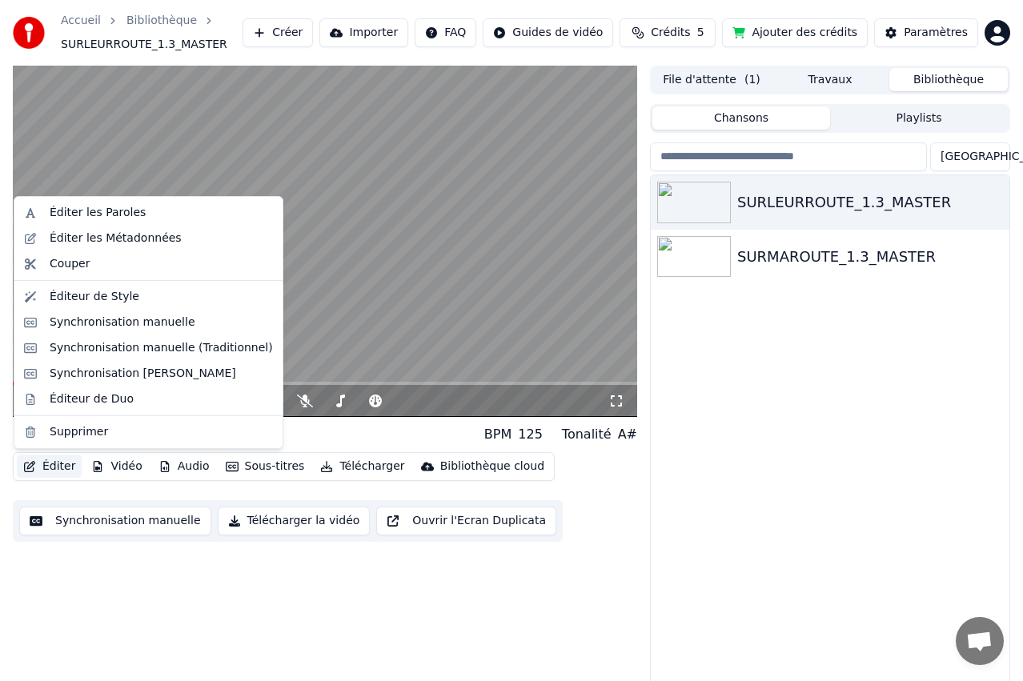
click at [43, 468] on button "Éditer" at bounding box center [49, 467] width 65 height 22
click at [86, 217] on div "Éditer les Paroles" at bounding box center [98, 213] width 96 height 16
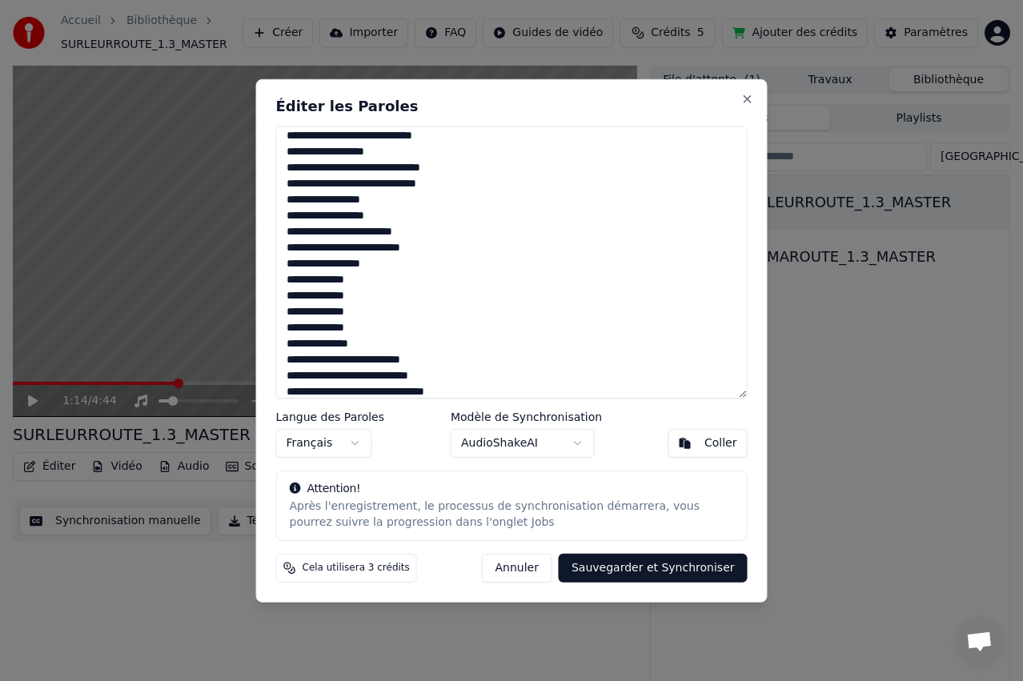
scroll to position [578, 0]
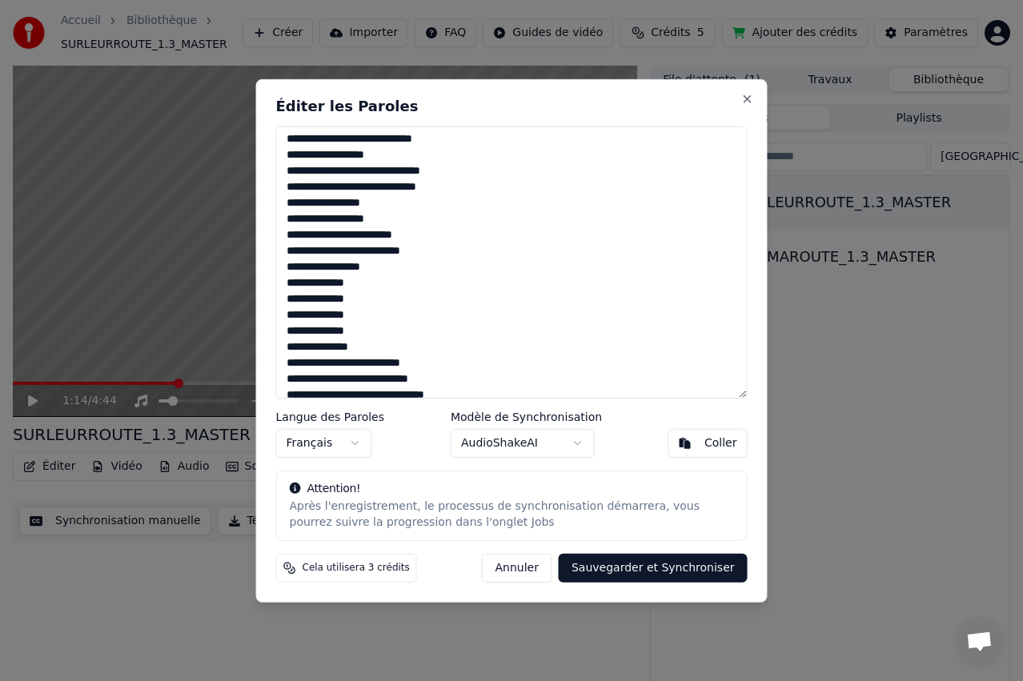
click at [349, 344] on textarea at bounding box center [512, 262] width 472 height 272
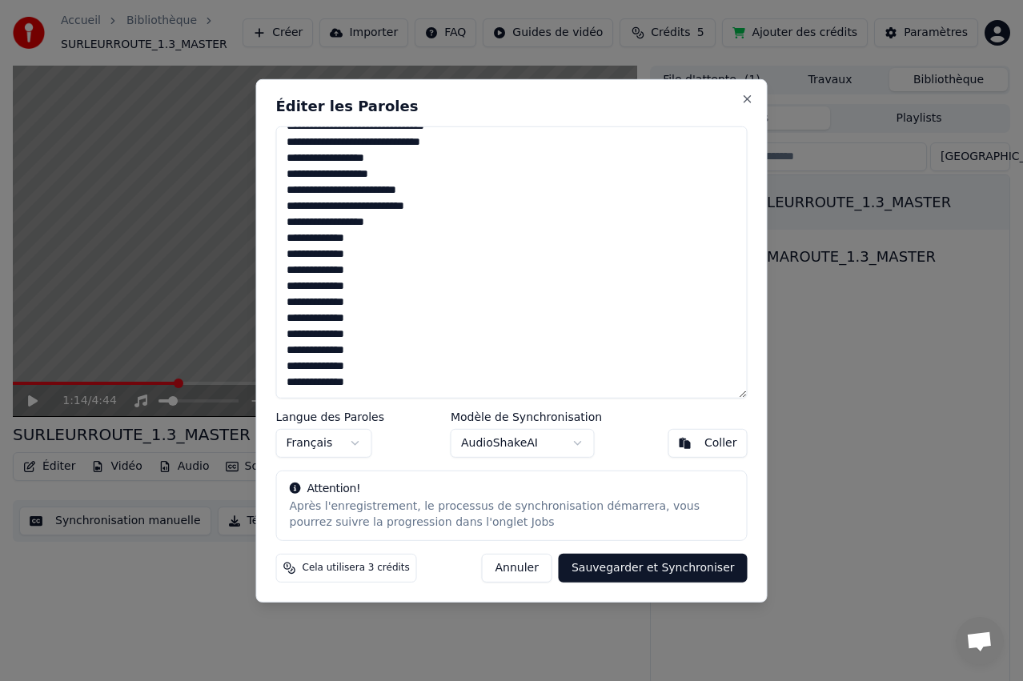
scroll to position [1071, 0]
type textarea "**********"
click at [648, 571] on button "Sauvegarder et Synchroniser" at bounding box center [653, 568] width 189 height 29
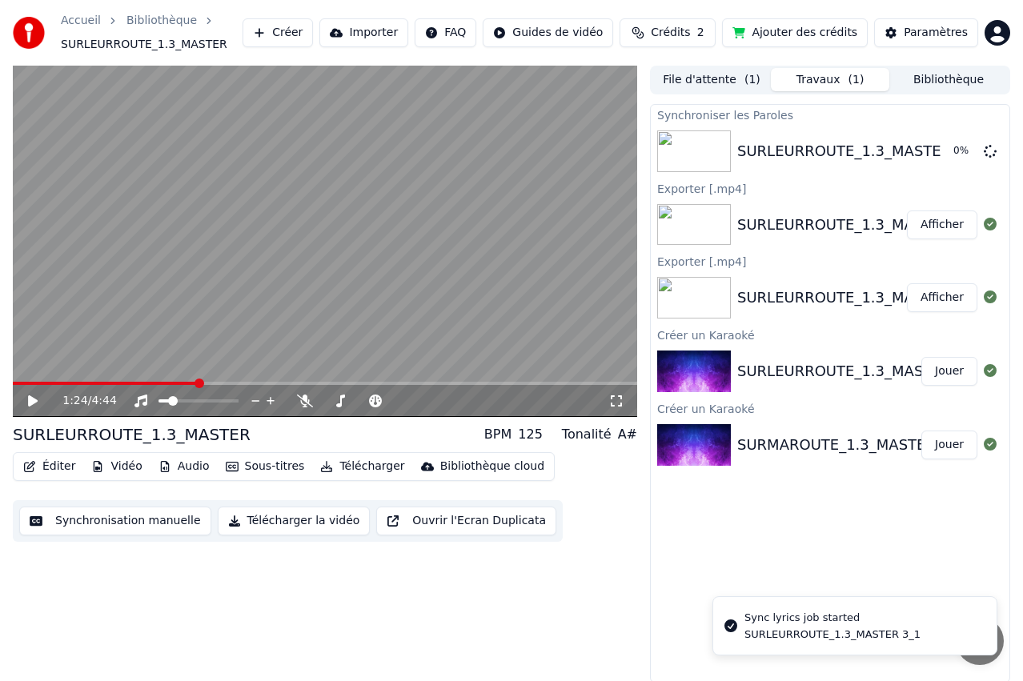
click at [204, 385] on span at bounding box center [200, 384] width 10 height 10
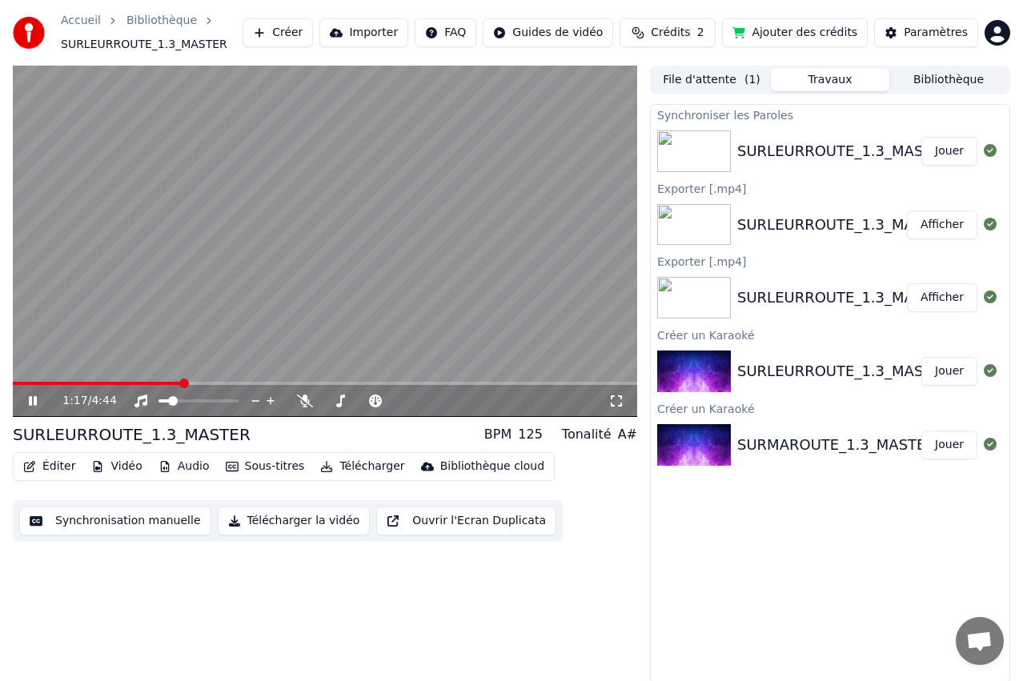
click at [180, 383] on span at bounding box center [97, 383] width 169 height 3
click at [212, 381] on polygon at bounding box center [212, 382] width 11 height 11
click at [207, 383] on div "13 13" at bounding box center [214, 374] width 31 height 22
click at [191, 384] on span at bounding box center [117, 383] width 208 height 3
click at [221, 385] on span at bounding box center [325, 383] width 625 height 3
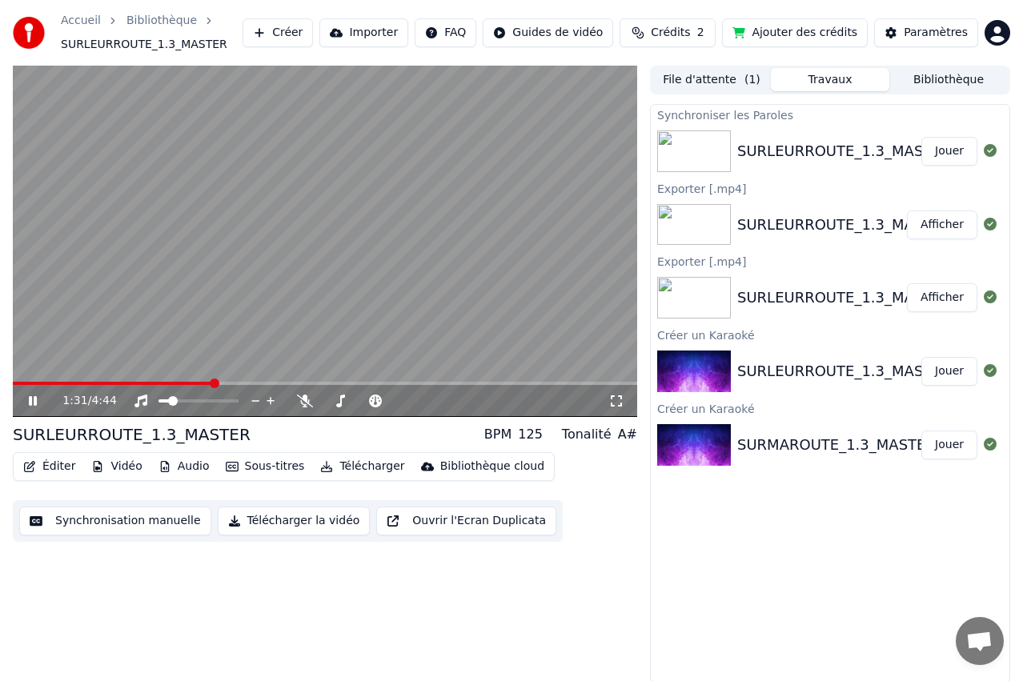
click at [211, 387] on span at bounding box center [215, 384] width 10 height 10
click at [206, 385] on span at bounding box center [208, 384] width 10 height 10
click at [349, 269] on video at bounding box center [325, 242] width 625 height 352
click at [322, 524] on button "Télécharger la vidéo" at bounding box center [294, 521] width 153 height 29
